Goal: Information Seeking & Learning: Learn about a topic

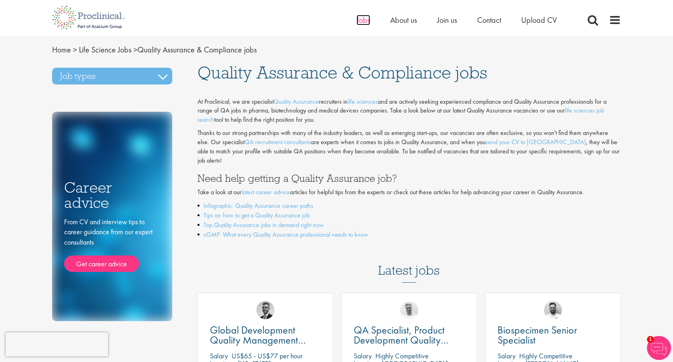
click at [361, 19] on span "Jobs" at bounding box center [364, 20] width 14 height 10
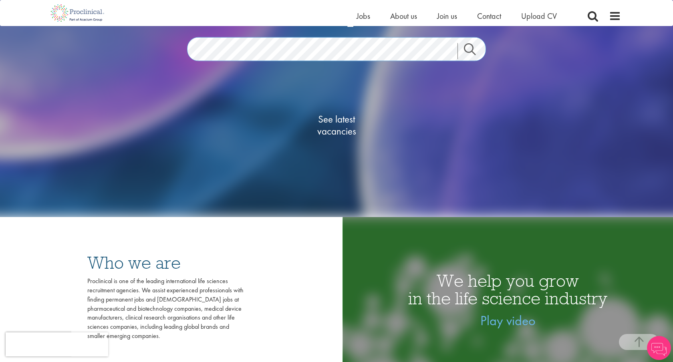
scroll to position [133, 0]
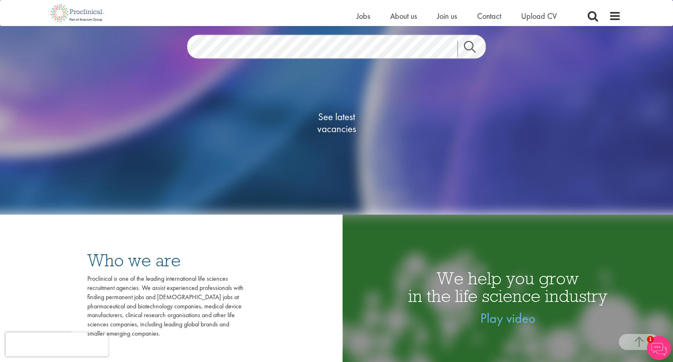
click at [470, 46] on link "Search" at bounding box center [475, 49] width 34 height 16
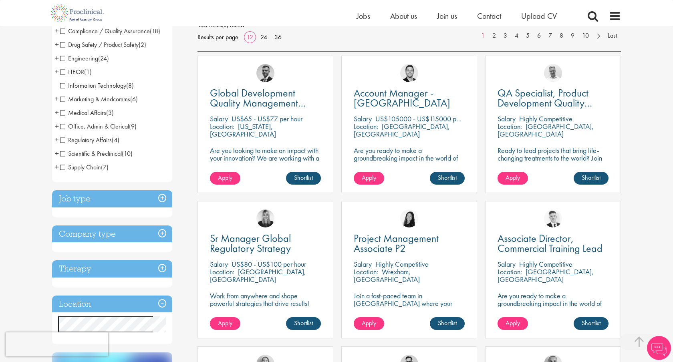
scroll to position [159, 0]
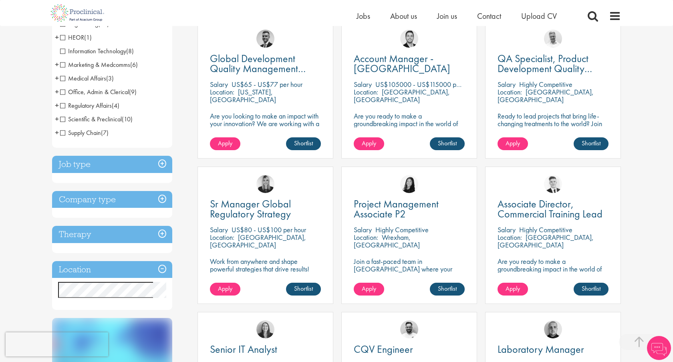
click at [79, 268] on h3 "Location" at bounding box center [112, 269] width 120 height 17
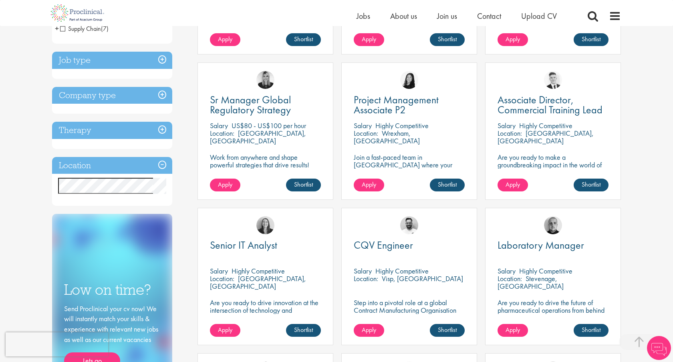
scroll to position [264, 0]
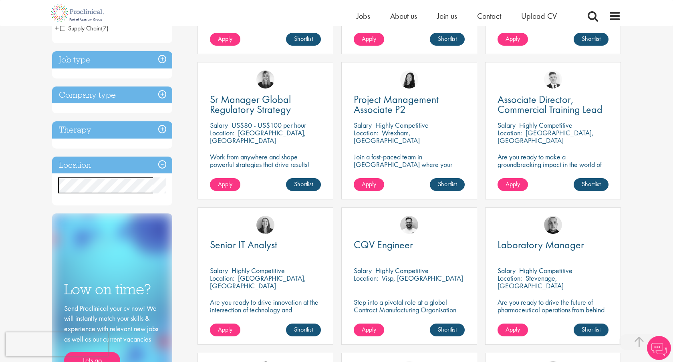
click at [162, 167] on h3 "Location" at bounding box center [112, 165] width 120 height 17
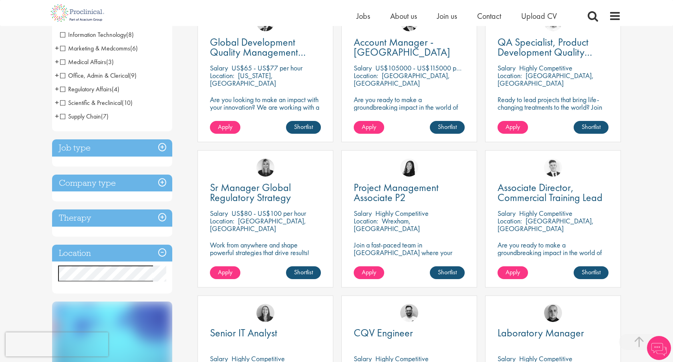
scroll to position [184, 0]
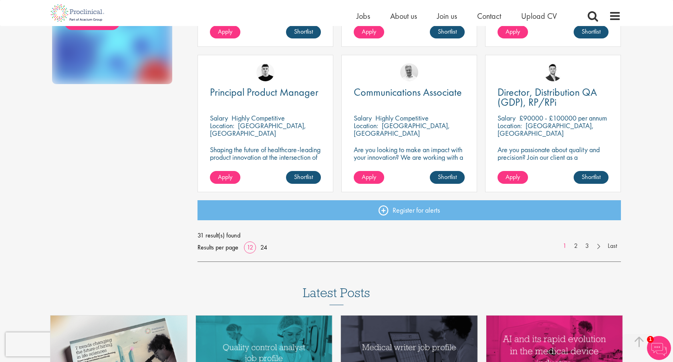
scroll to position [566, 0]
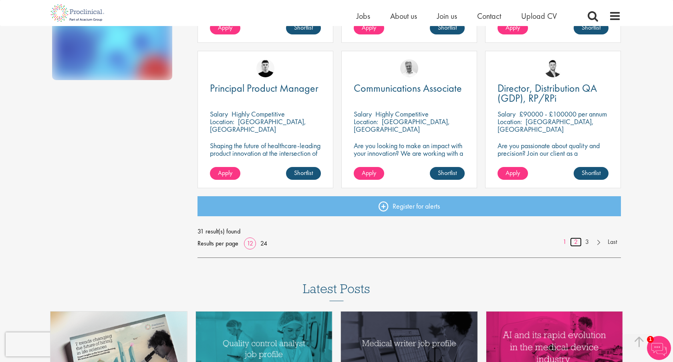
click at [575, 239] on link "2" at bounding box center [576, 242] width 12 height 9
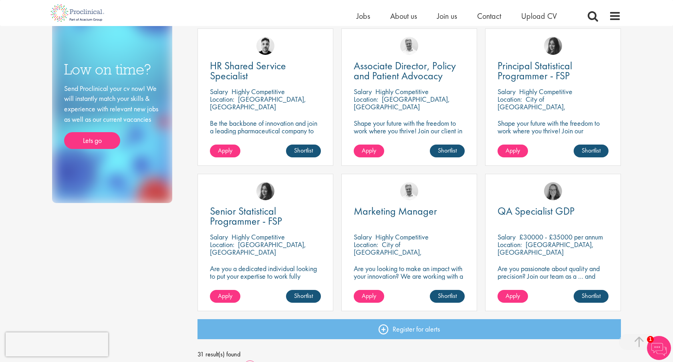
scroll to position [455, 0]
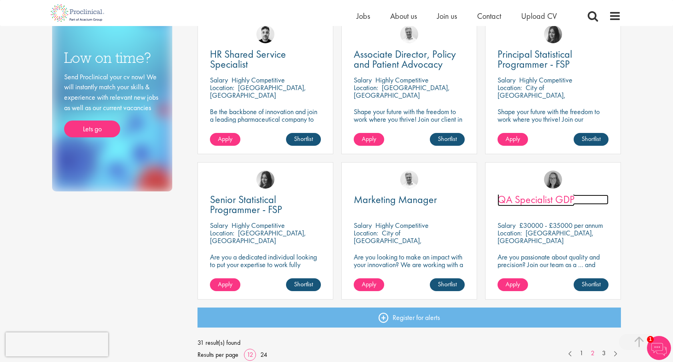
click at [553, 200] on span "QA Specialist GDP" at bounding box center [536, 200] width 77 height 14
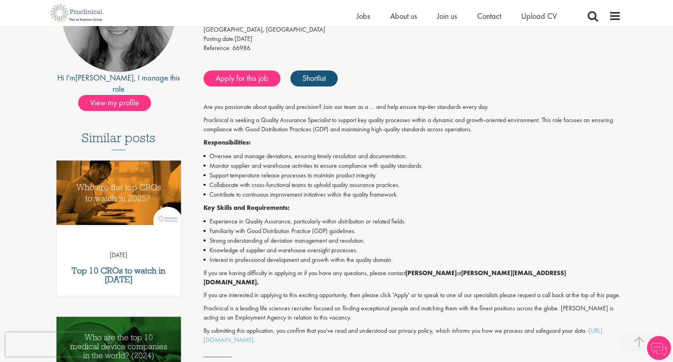
scroll to position [131, 0]
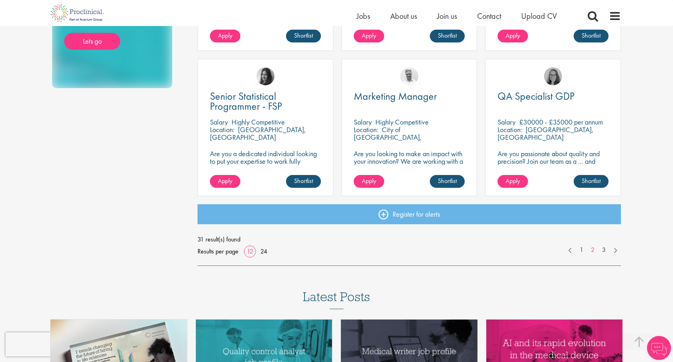
scroll to position [559, 0]
click at [602, 250] on link "3" at bounding box center [604, 249] width 12 height 9
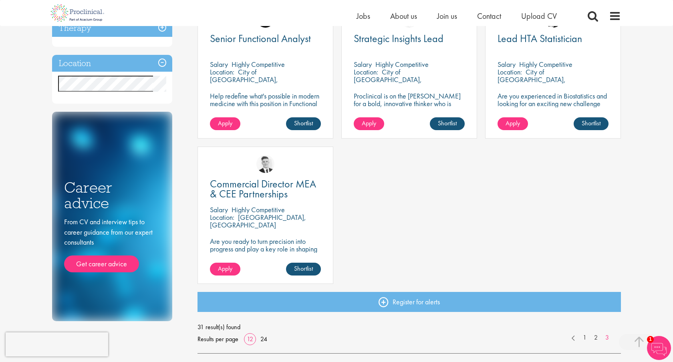
scroll to position [325, 0]
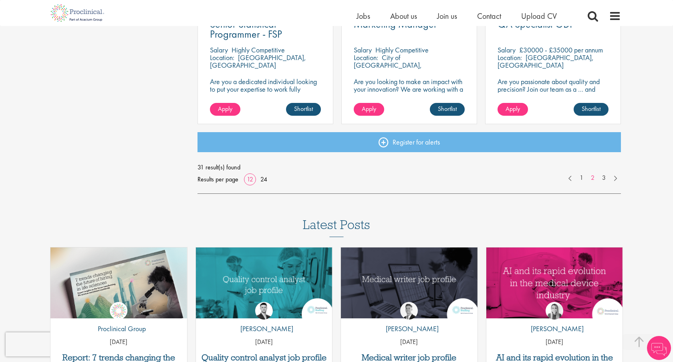
scroll to position [638, 0]
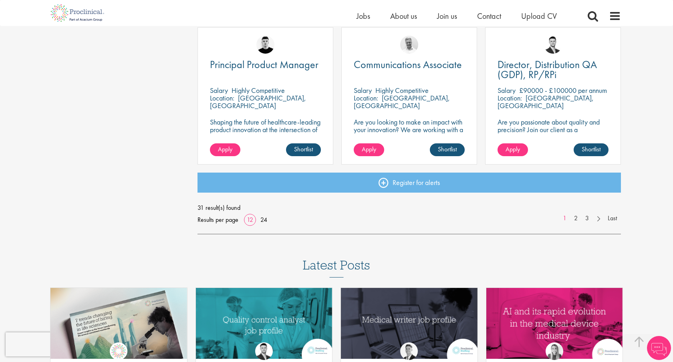
scroll to position [590, 0]
